Goal: Task Accomplishment & Management: Use online tool/utility

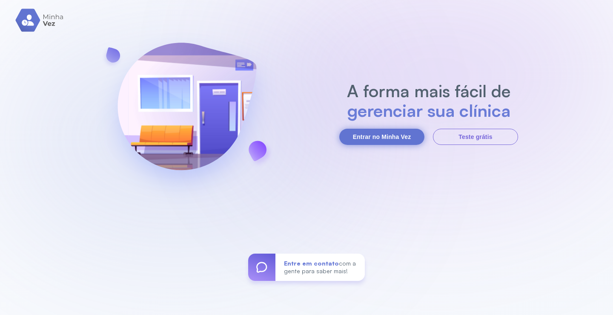
click at [397, 136] on button "Entrar no Minha Vez" at bounding box center [381, 137] width 85 height 16
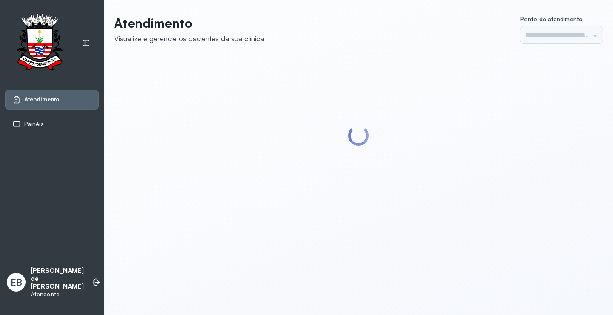
type input "*********"
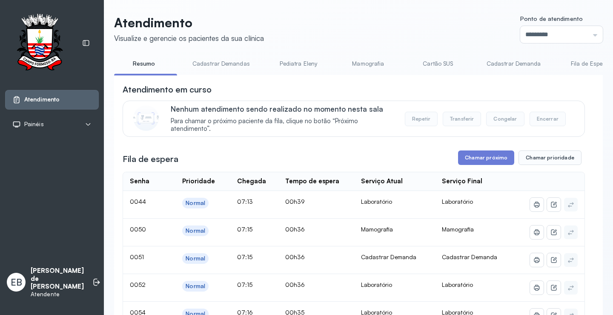
scroll to position [85, 0]
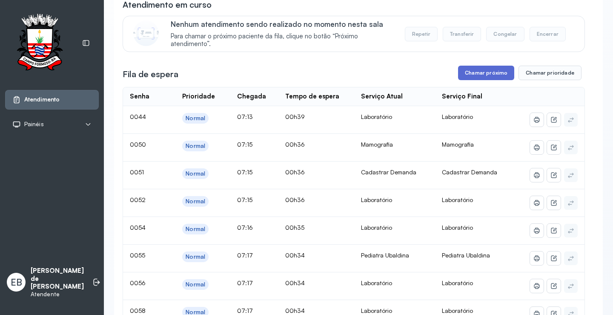
click at [483, 70] on button "Chamar próximo" at bounding box center [486, 73] width 56 height 14
click at [492, 75] on button "Chamar próximo" at bounding box center [486, 73] width 56 height 14
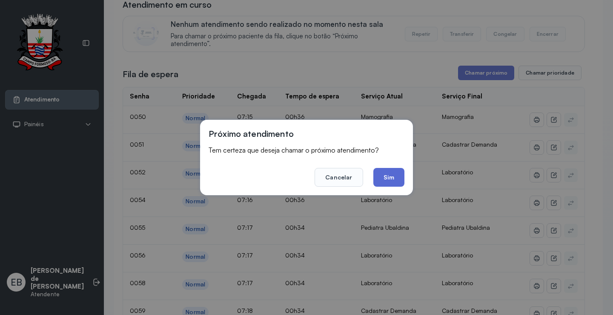
click at [387, 179] on button "Sim" at bounding box center [389, 177] width 31 height 19
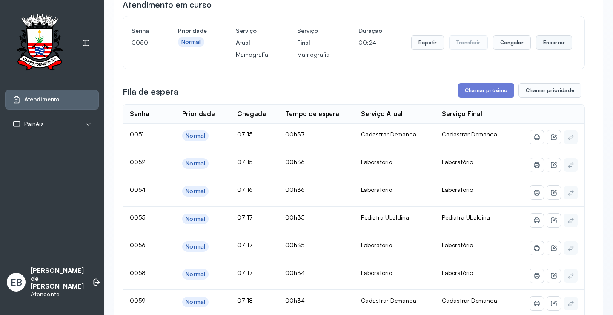
click at [548, 46] on button "Encerrar" at bounding box center [554, 42] width 36 height 14
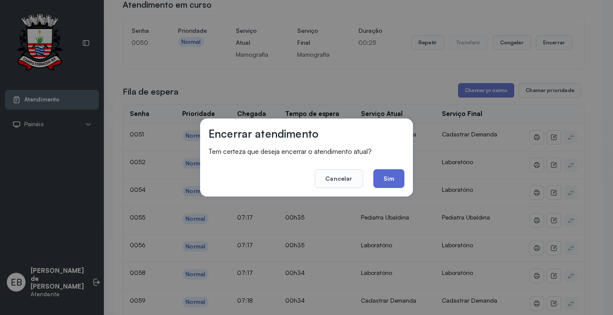
click at [393, 183] on button "Sim" at bounding box center [389, 178] width 31 height 19
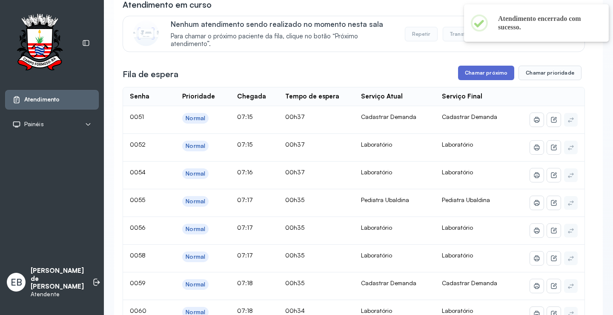
click at [477, 77] on button "Chamar próximo" at bounding box center [486, 73] width 56 height 14
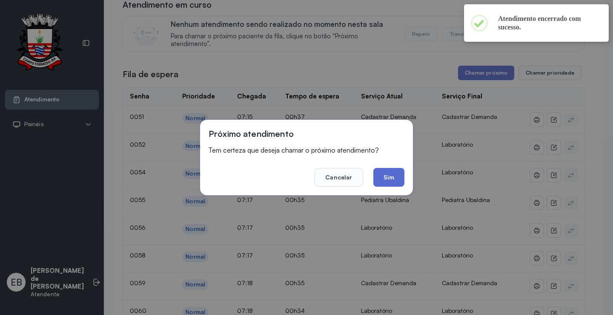
click at [387, 181] on button "Sim" at bounding box center [389, 177] width 31 height 19
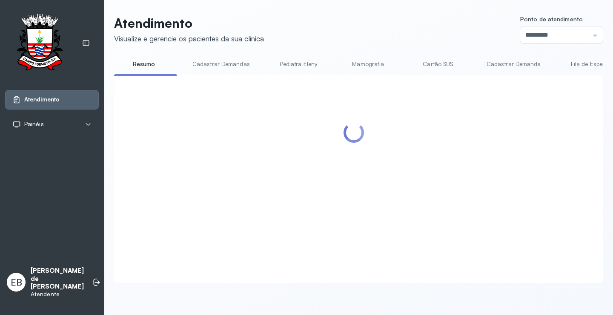
scroll to position [0, 0]
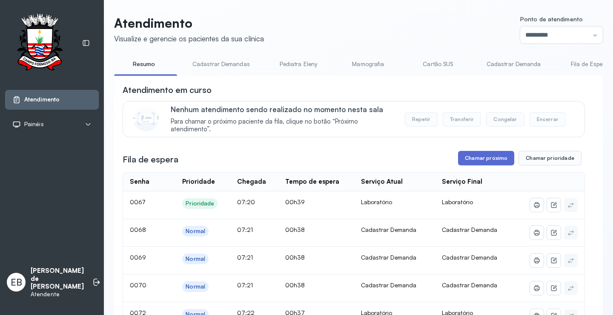
click at [483, 163] on button "Chamar próximo" at bounding box center [486, 158] width 56 height 14
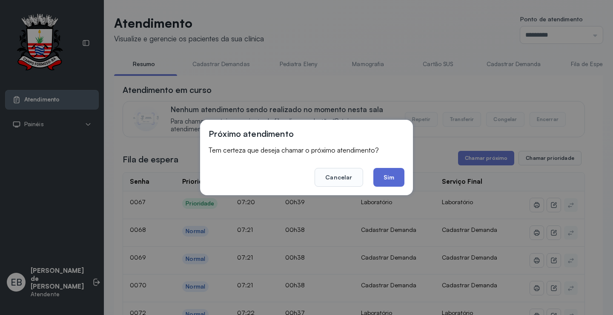
click at [398, 180] on button "Sim" at bounding box center [389, 177] width 31 height 19
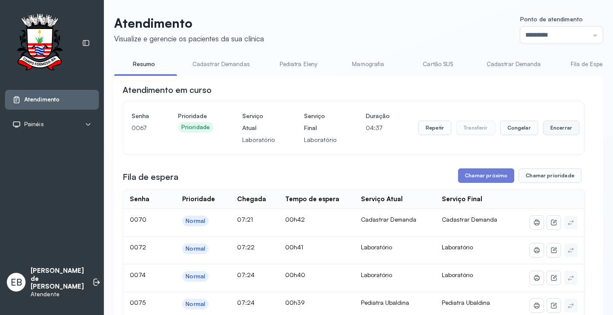
click at [544, 130] on button "Encerrar" at bounding box center [562, 128] width 36 height 14
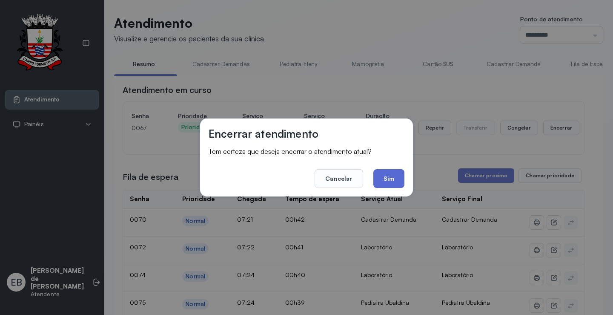
click at [399, 176] on button "Sim" at bounding box center [389, 178] width 31 height 19
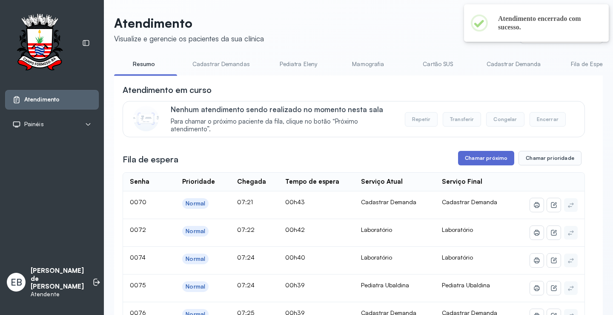
click at [474, 162] on button "Chamar próximo" at bounding box center [486, 158] width 56 height 14
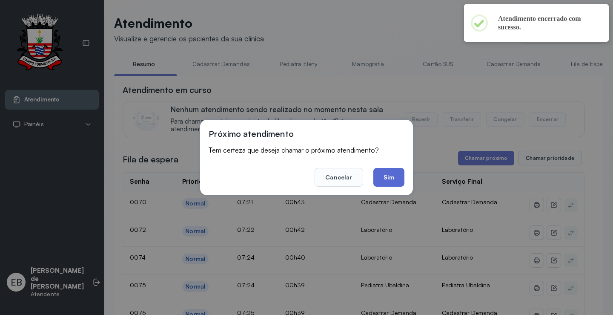
click at [389, 172] on button "Sim" at bounding box center [389, 177] width 31 height 19
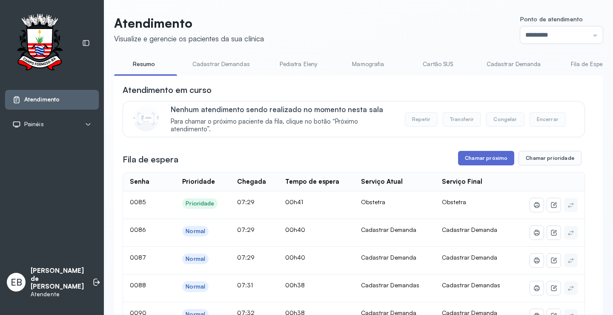
click at [491, 163] on button "Chamar próximo" at bounding box center [486, 158] width 56 height 14
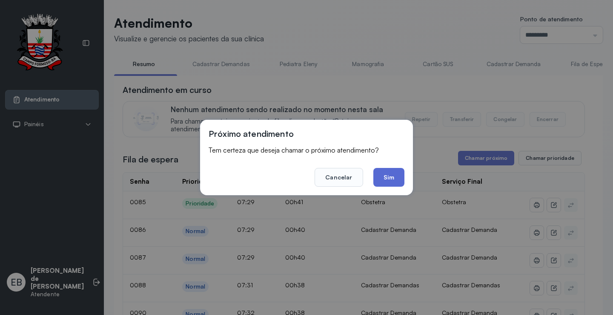
click at [395, 178] on button "Sim" at bounding box center [389, 177] width 31 height 19
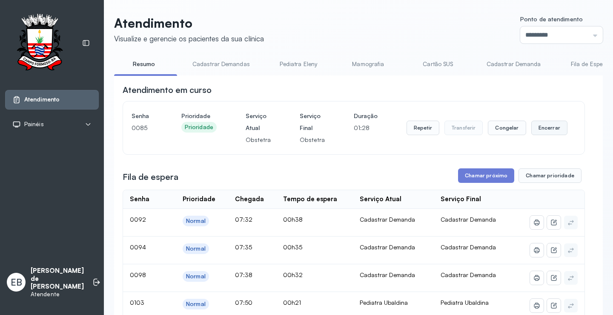
click at [550, 130] on button "Encerrar" at bounding box center [550, 128] width 36 height 14
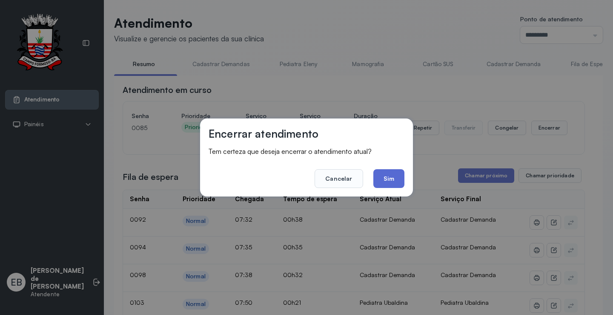
click at [400, 179] on button "Sim" at bounding box center [389, 178] width 31 height 19
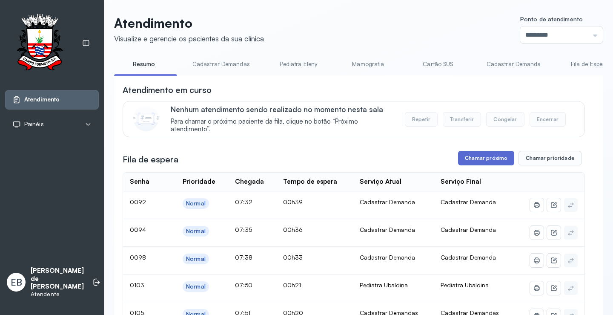
click at [480, 161] on button "Chamar próximo" at bounding box center [486, 158] width 56 height 14
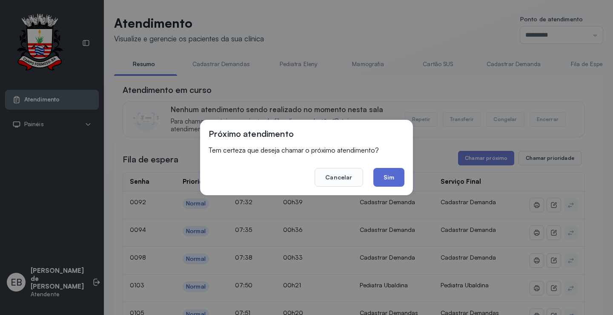
click at [383, 178] on button "Sim" at bounding box center [389, 177] width 31 height 19
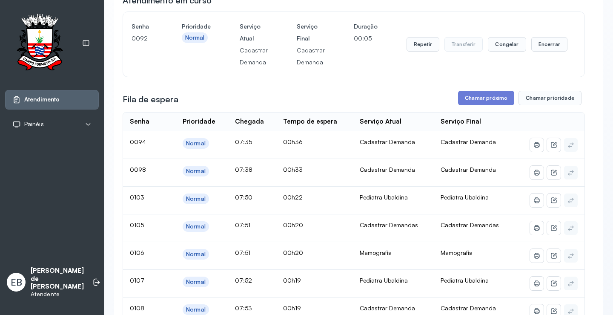
scroll to position [85, 0]
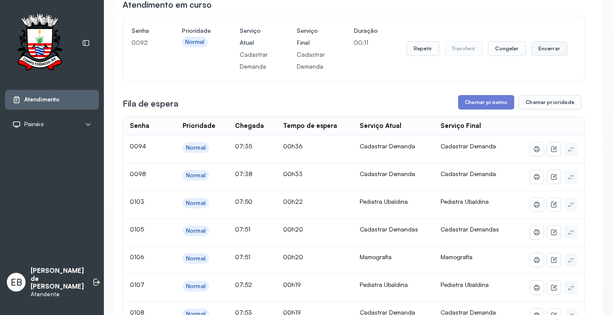
click at [536, 52] on button "Encerrar" at bounding box center [550, 48] width 36 height 14
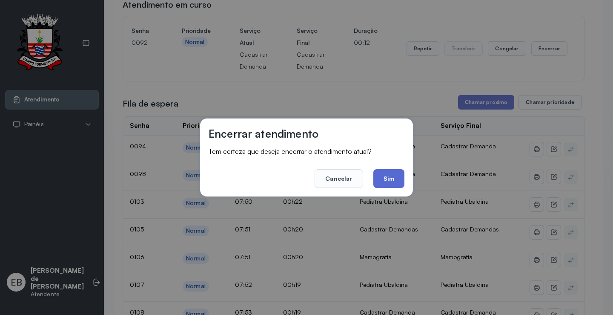
click at [385, 179] on button "Sim" at bounding box center [389, 178] width 31 height 19
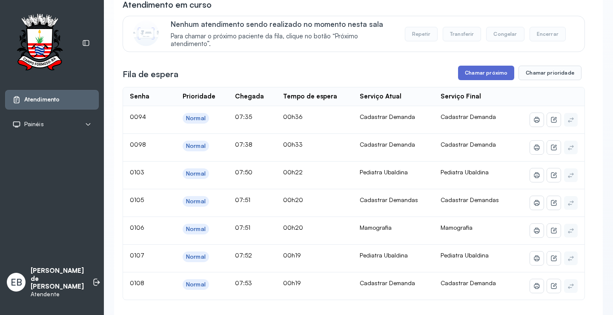
click at [494, 68] on button "Chamar próximo" at bounding box center [486, 73] width 56 height 14
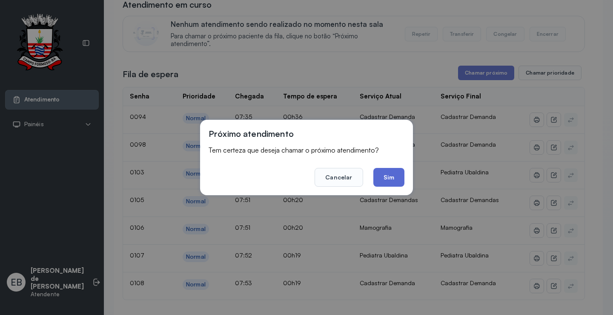
click at [385, 174] on button "Sim" at bounding box center [389, 177] width 31 height 19
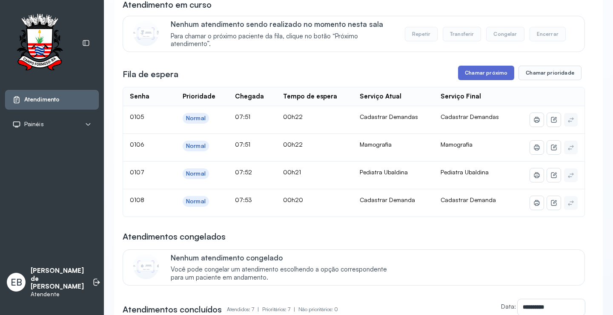
click at [481, 77] on button "Chamar próximo" at bounding box center [486, 73] width 56 height 14
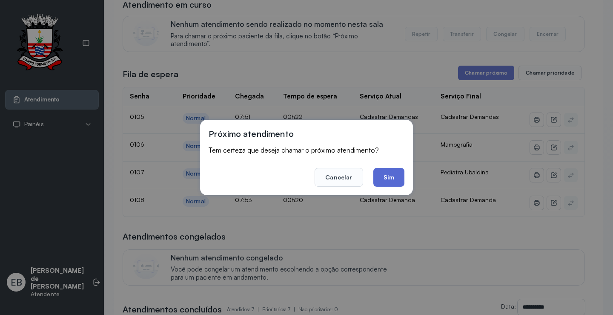
click at [393, 174] on button "Sim" at bounding box center [389, 177] width 31 height 19
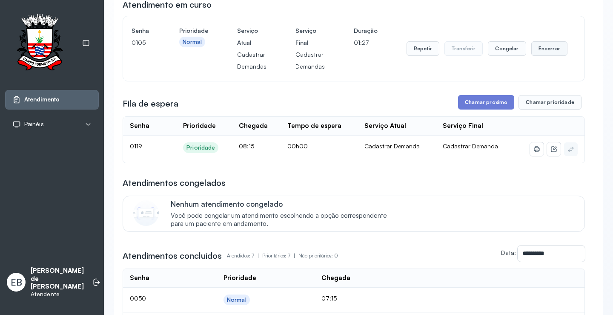
click at [548, 51] on button "Encerrar" at bounding box center [550, 48] width 36 height 14
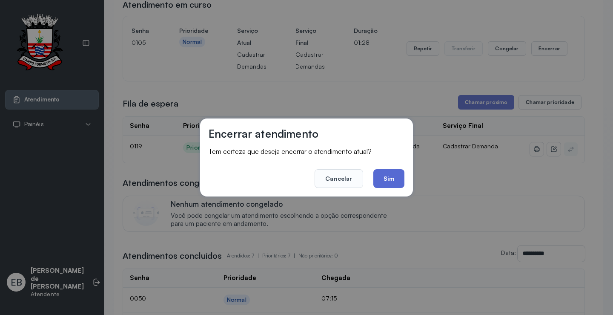
click at [380, 175] on button "Sim" at bounding box center [389, 178] width 31 height 19
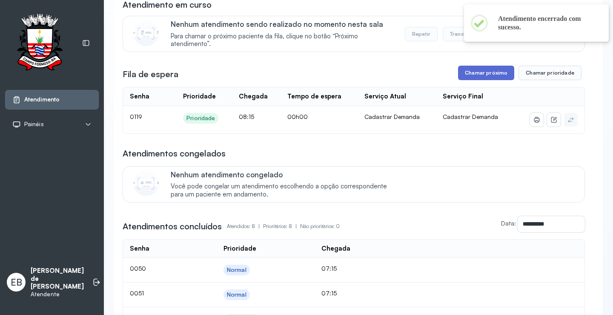
click at [495, 74] on button "Chamar próximo" at bounding box center [486, 73] width 56 height 14
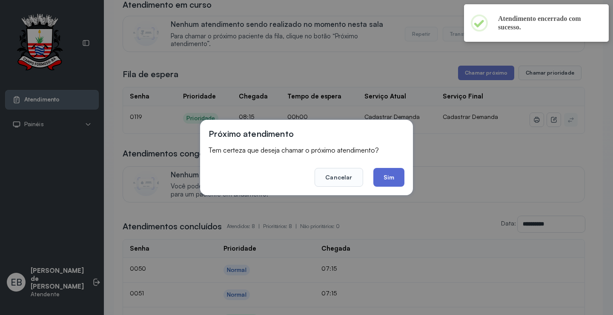
click at [388, 173] on button "Sim" at bounding box center [389, 177] width 31 height 19
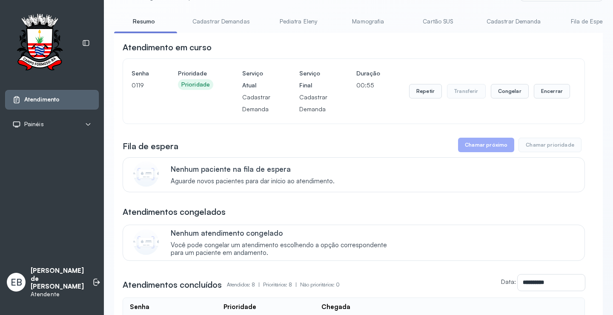
scroll to position [0, 0]
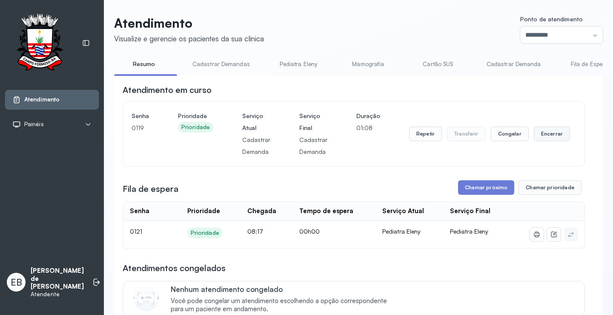
click at [540, 139] on button "Encerrar" at bounding box center [552, 134] width 36 height 14
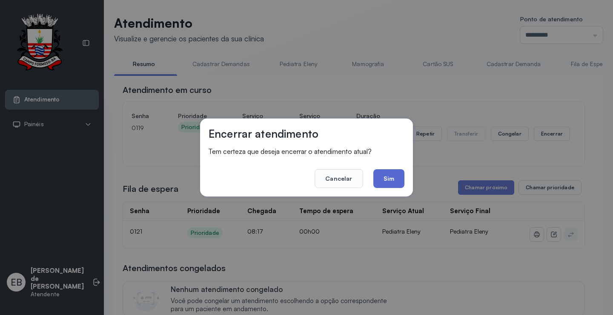
click at [398, 181] on button "Sim" at bounding box center [389, 178] width 31 height 19
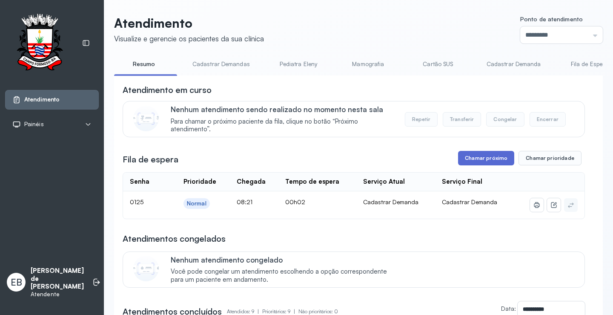
click at [481, 162] on button "Chamar próximo" at bounding box center [486, 158] width 56 height 14
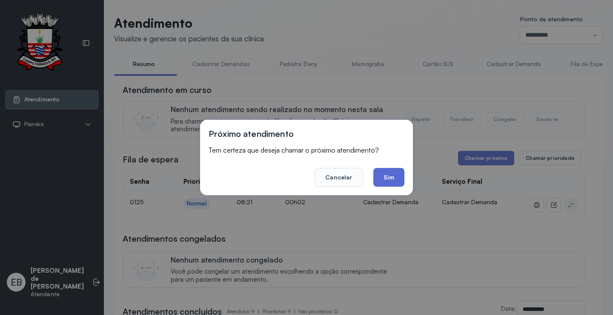
click at [386, 181] on button "Sim" at bounding box center [389, 177] width 31 height 19
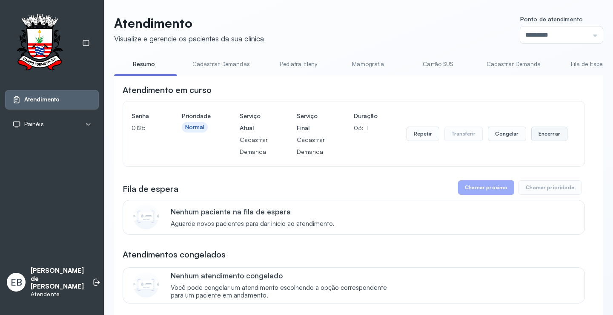
click at [537, 138] on button "Encerrar" at bounding box center [550, 134] width 36 height 14
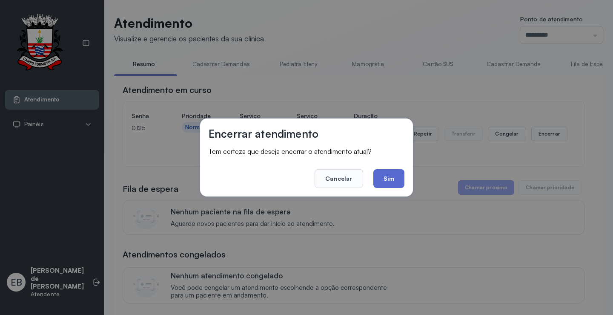
click at [403, 173] on button "Sim" at bounding box center [389, 178] width 31 height 19
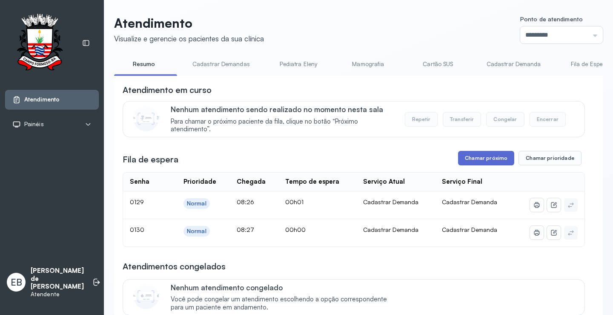
click at [480, 159] on button "Chamar próximo" at bounding box center [486, 158] width 56 height 14
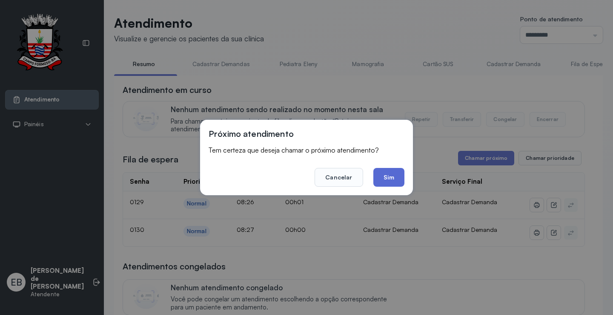
click at [389, 176] on button "Sim" at bounding box center [389, 177] width 31 height 19
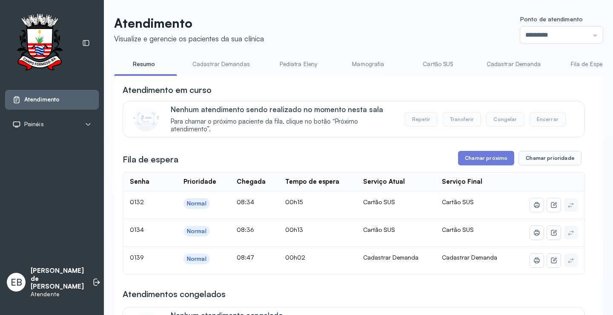
click at [243, 63] on link "Cadastrar Demandas" at bounding box center [221, 64] width 75 height 14
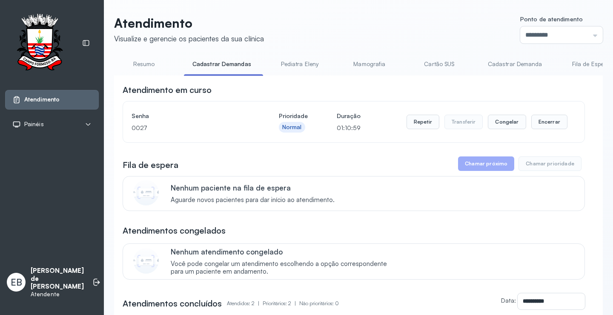
click at [515, 66] on link "Cadastrar Demanda" at bounding box center [516, 64] width 72 height 14
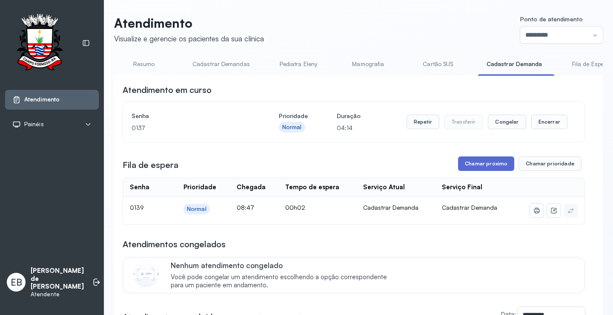
click at [483, 161] on button "Chamar próximo" at bounding box center [486, 163] width 56 height 14
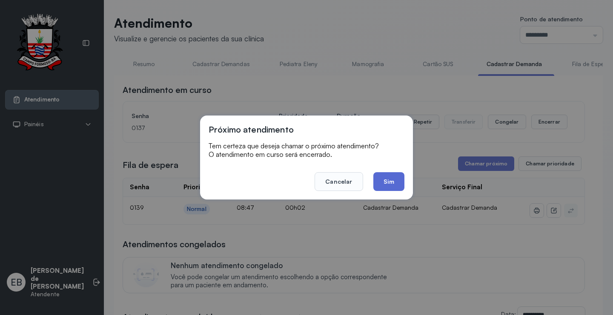
click at [399, 186] on button "Sim" at bounding box center [389, 181] width 31 height 19
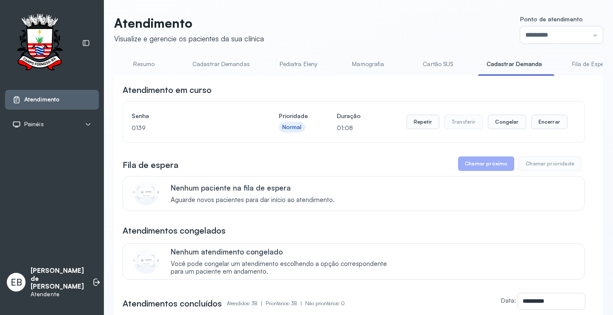
click at [153, 65] on link "Resumo" at bounding box center [144, 64] width 60 height 14
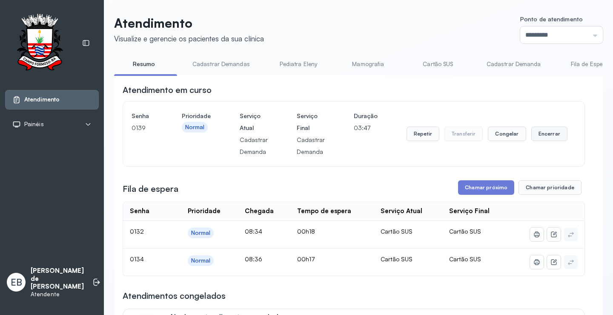
click at [552, 137] on button "Encerrar" at bounding box center [550, 134] width 36 height 14
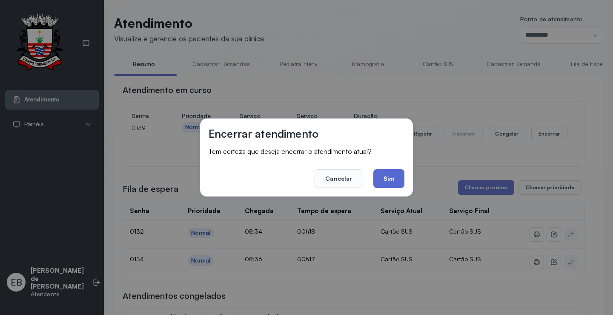
click at [384, 182] on button "Sim" at bounding box center [389, 178] width 31 height 19
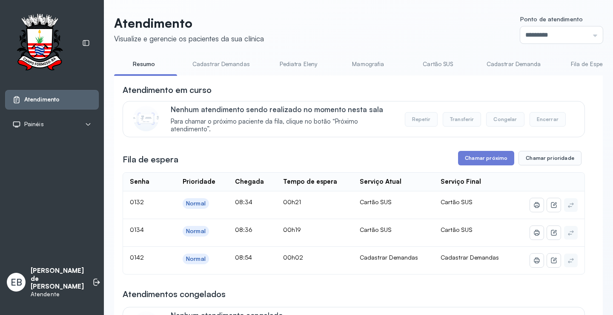
click at [216, 65] on link "Cadastrar Demandas" at bounding box center [221, 64] width 75 height 14
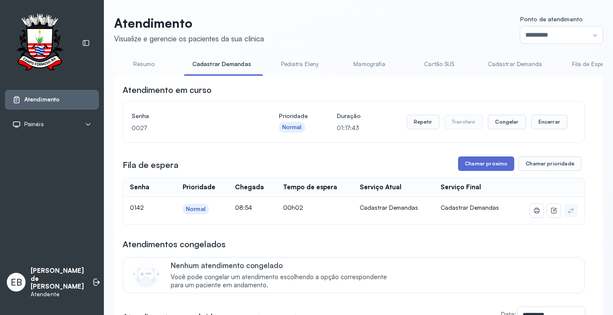
click at [503, 164] on button "Chamar próximo" at bounding box center [486, 163] width 56 height 14
